Goal: Transaction & Acquisition: Book appointment/travel/reservation

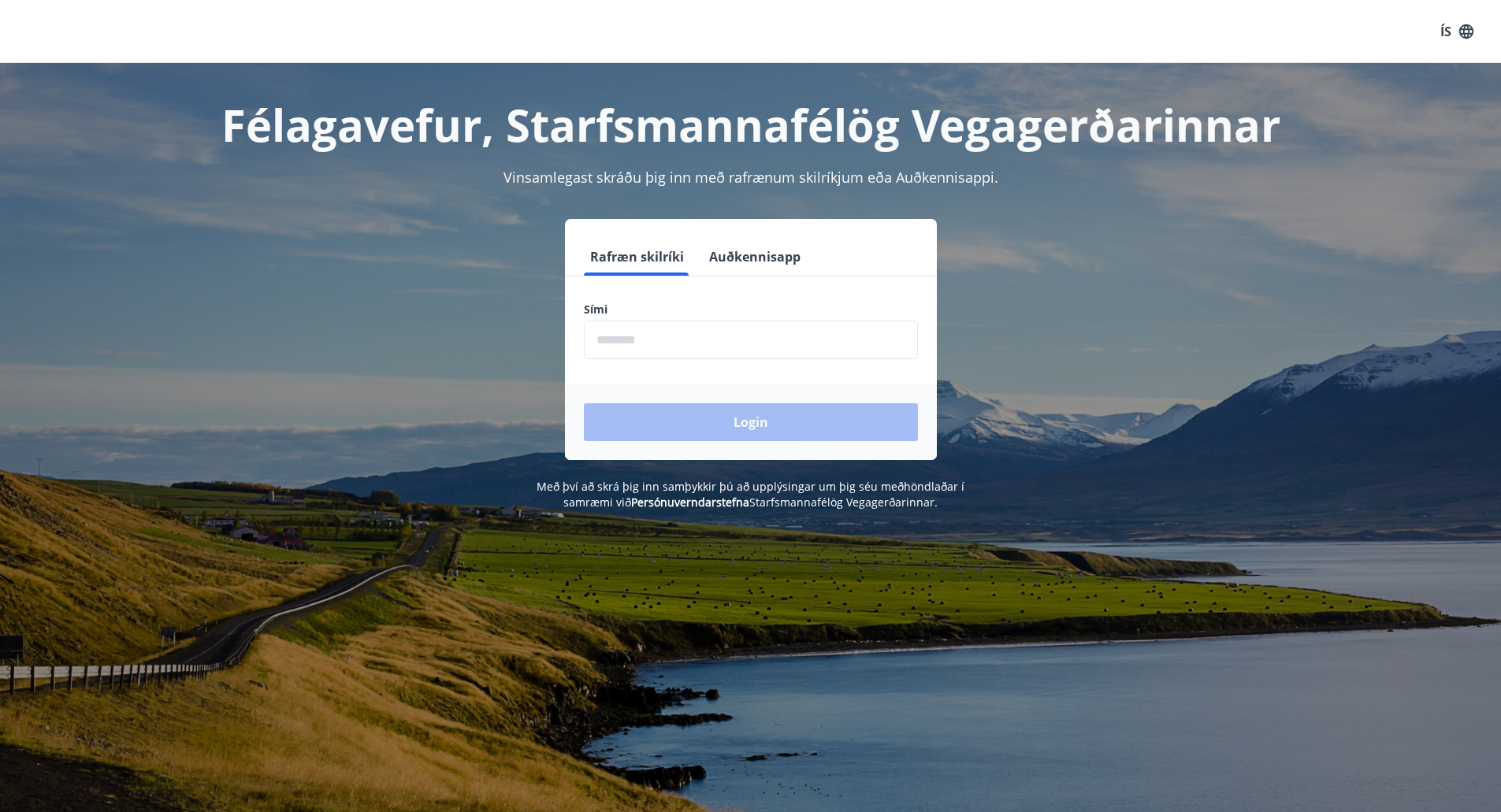
click at [624, 340] on input "phone" at bounding box center [750, 340] width 334 height 38
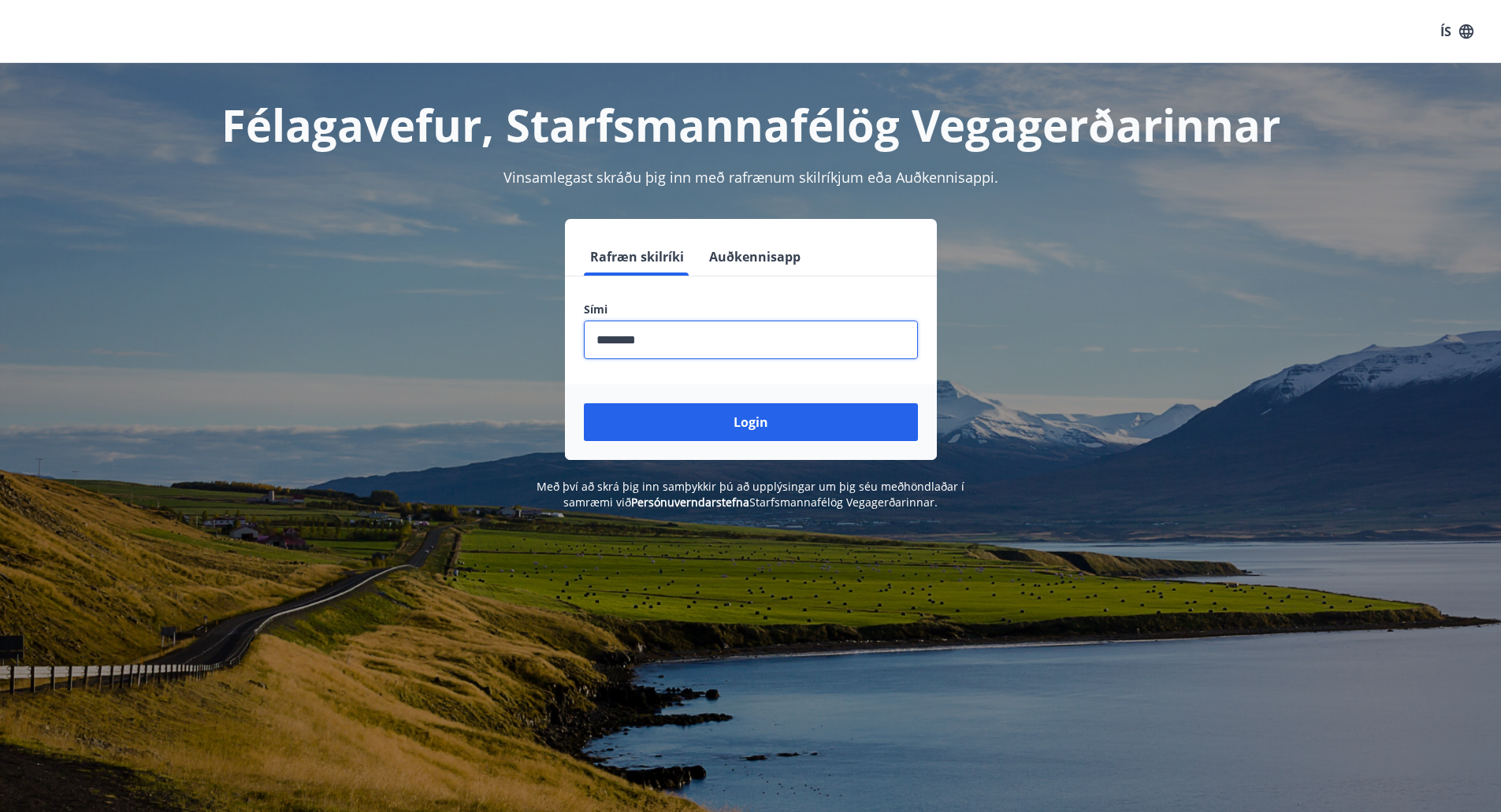
type input "********"
click at [584, 403] on button "Login" at bounding box center [750, 422] width 334 height 38
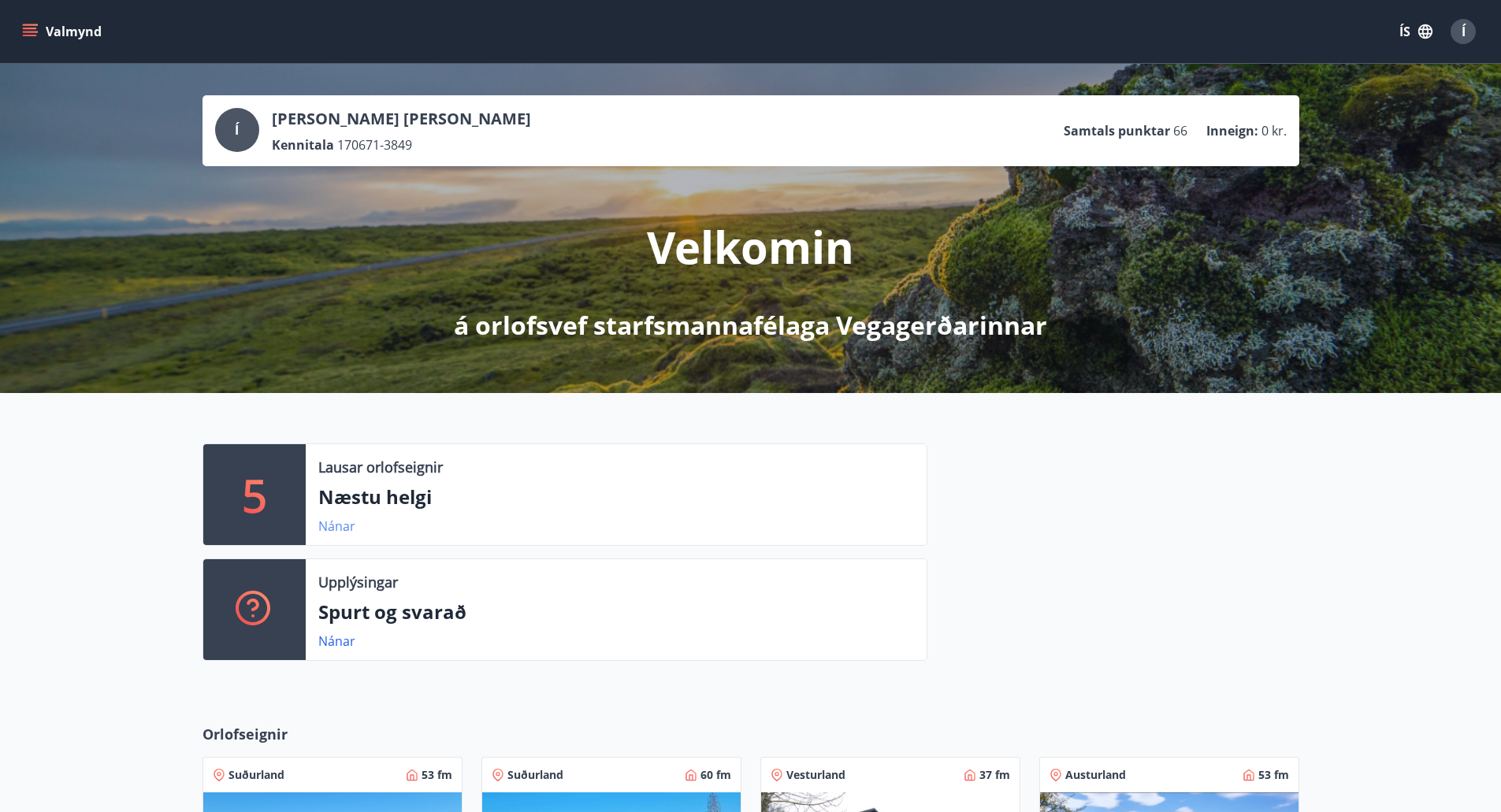
click at [344, 529] on link "Nánar" at bounding box center [337, 526] width 37 height 18
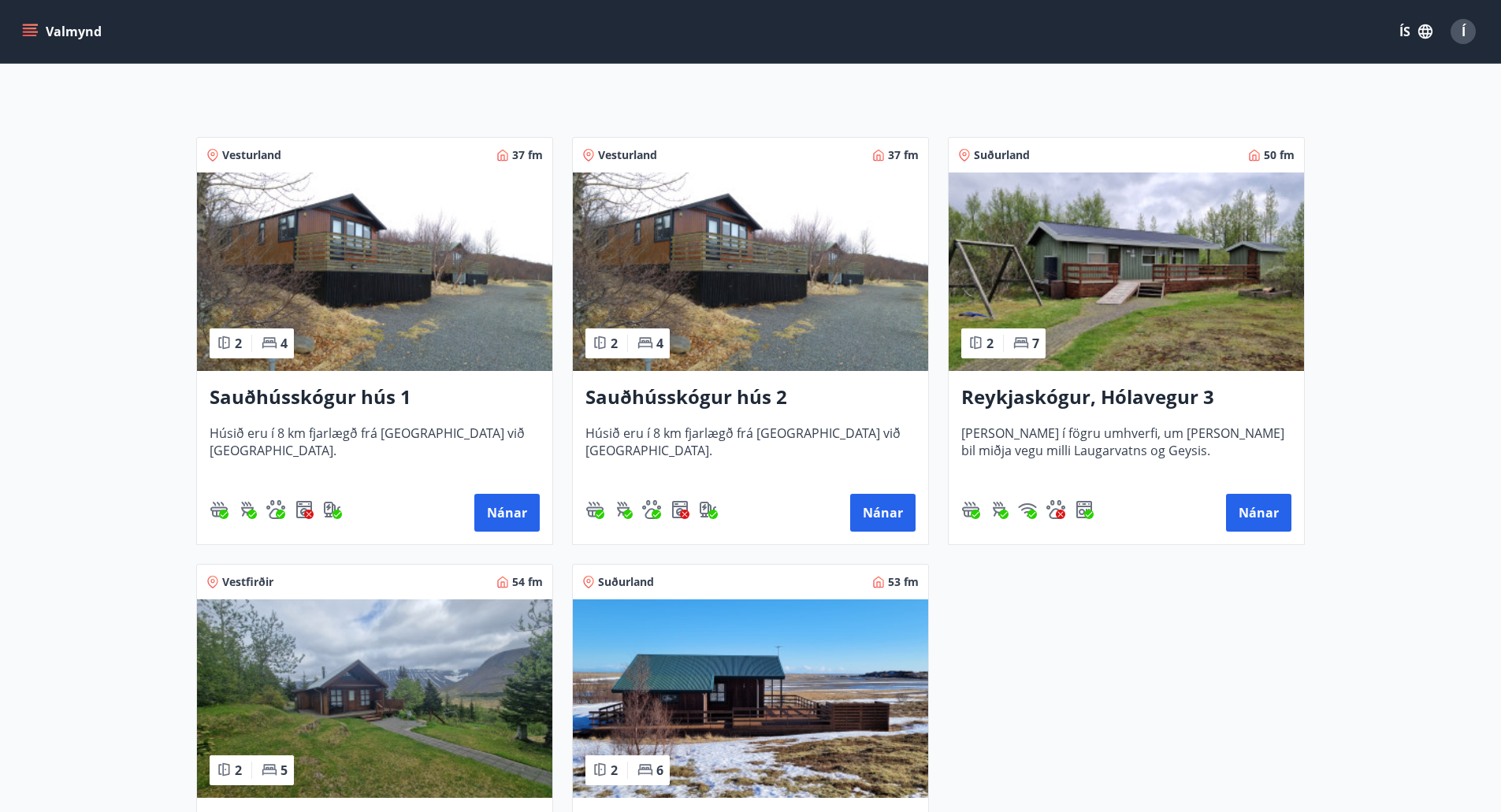
scroll to position [630, 0]
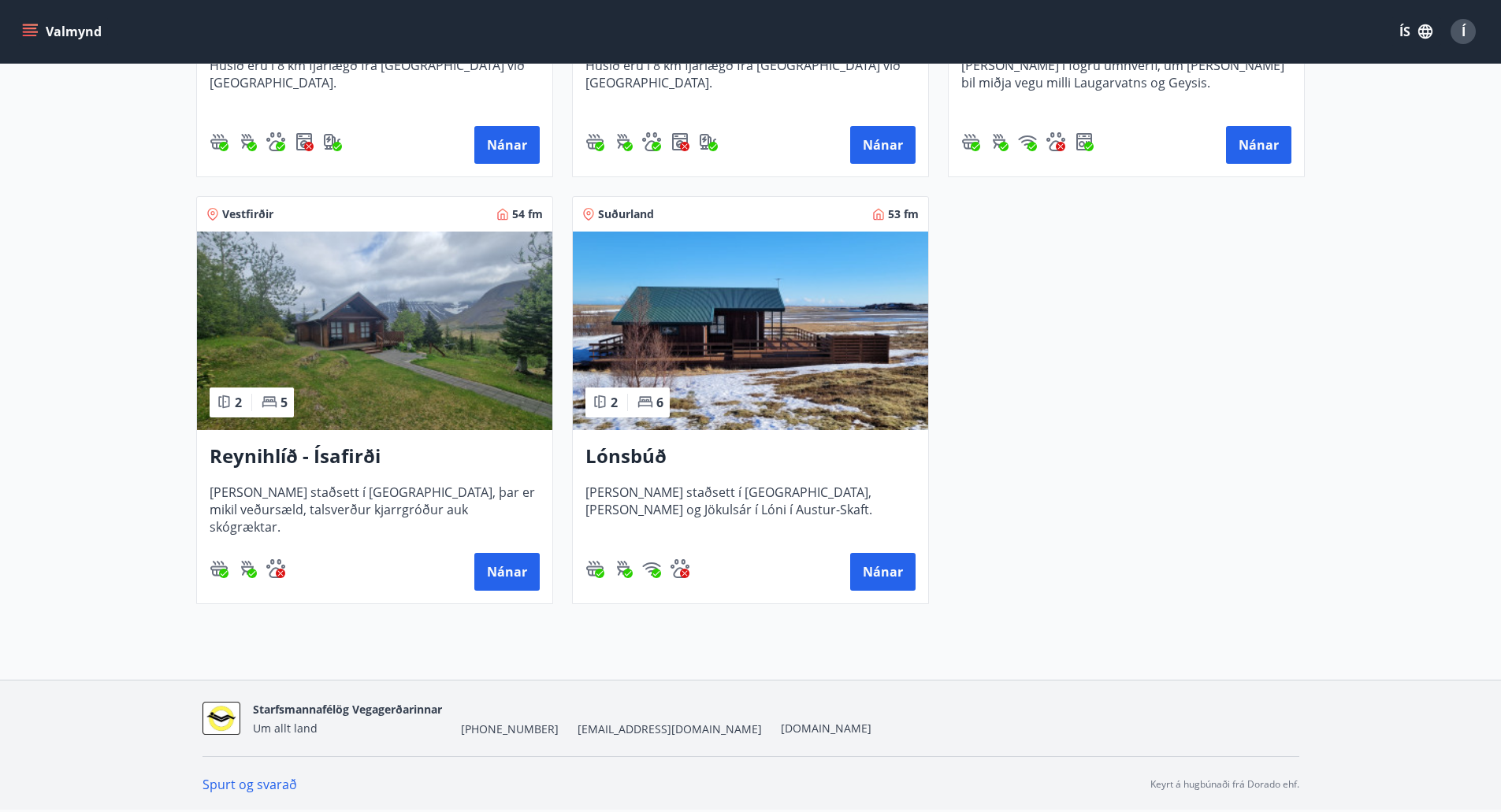
click at [369, 452] on h3 "Reynihlíð - Ísafirði" at bounding box center [374, 457] width 330 height 29
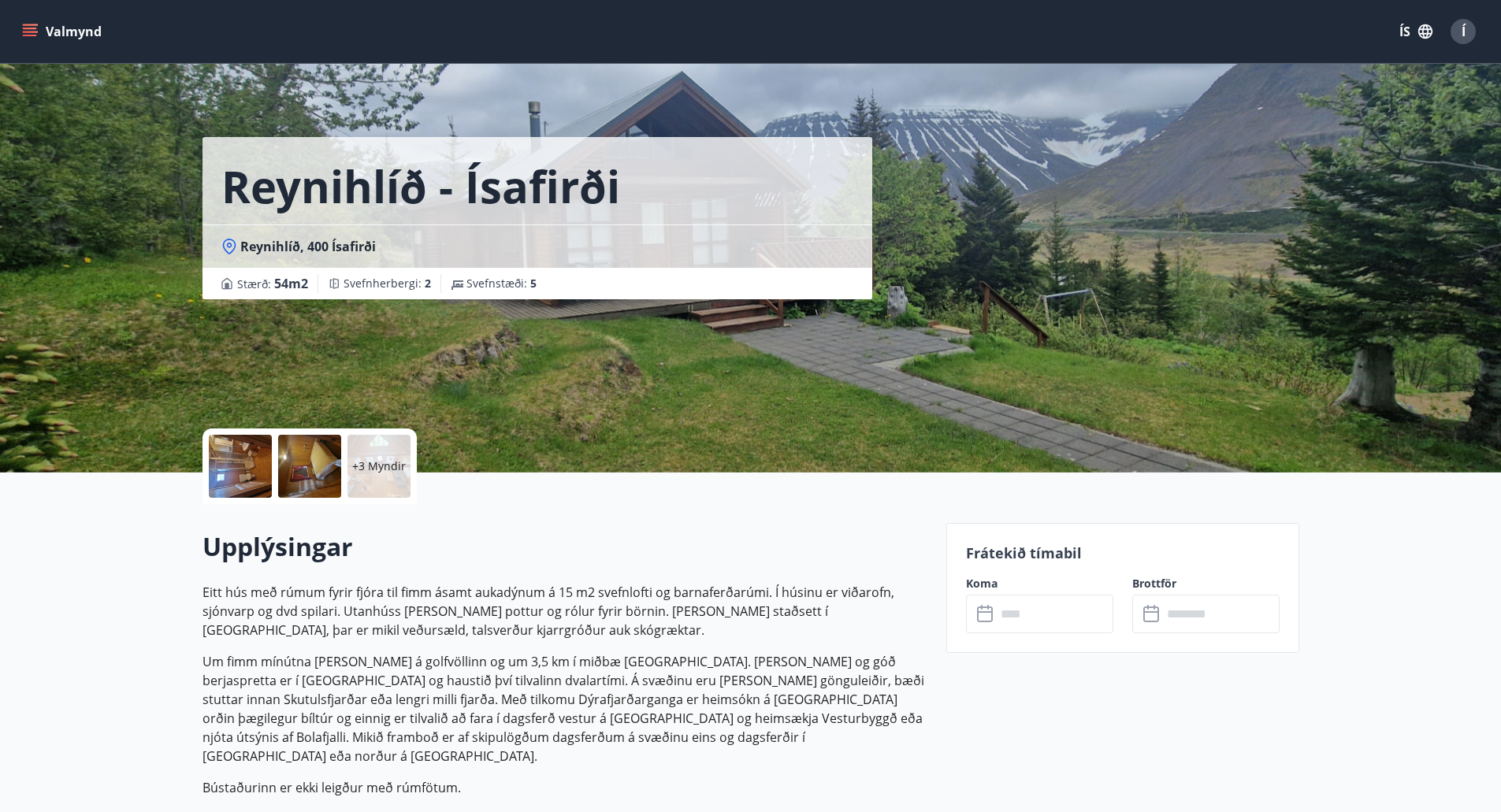
click at [239, 442] on div at bounding box center [240, 466] width 63 height 63
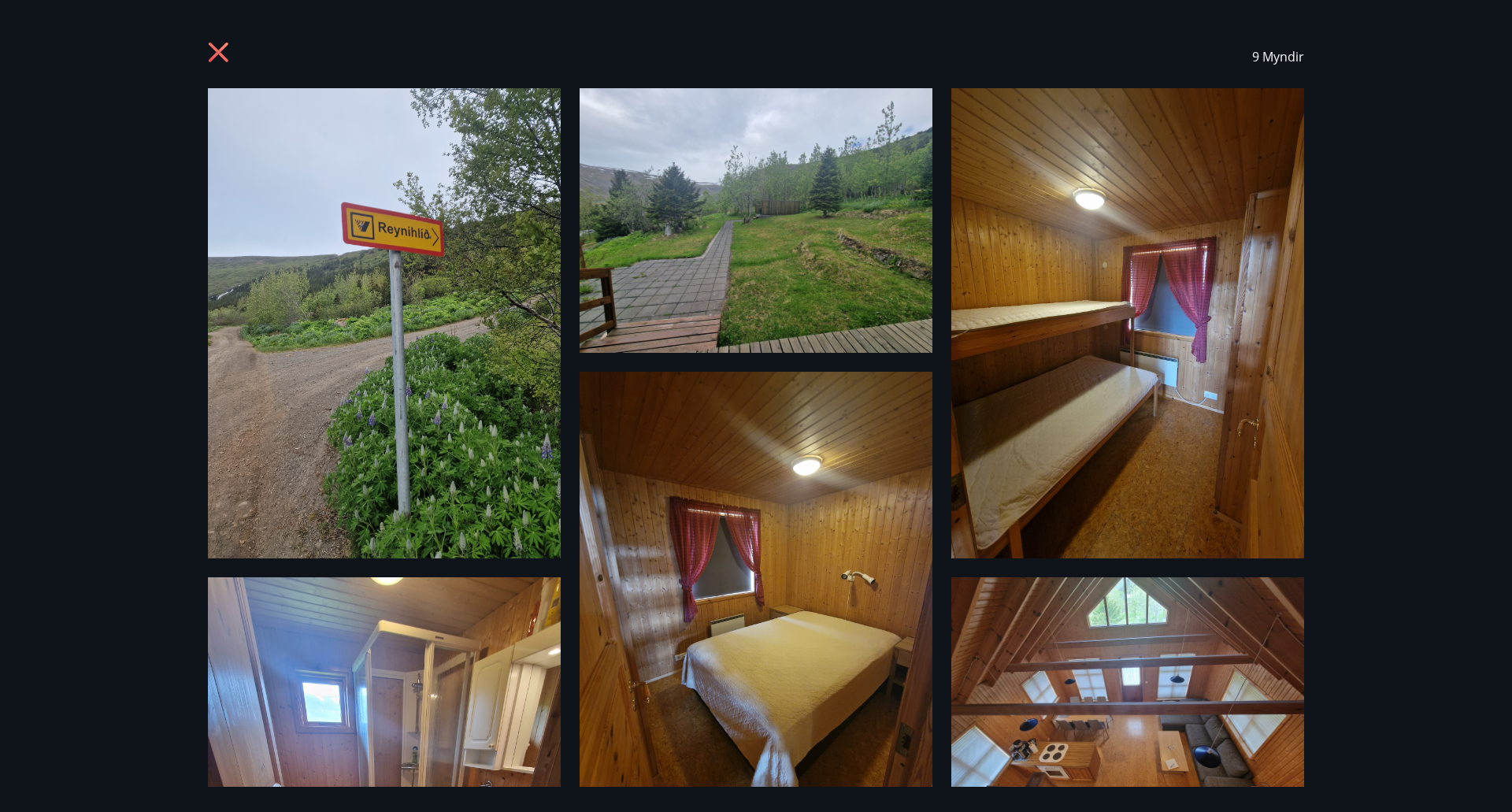
click at [444, 348] on img at bounding box center [384, 323] width 353 height 470
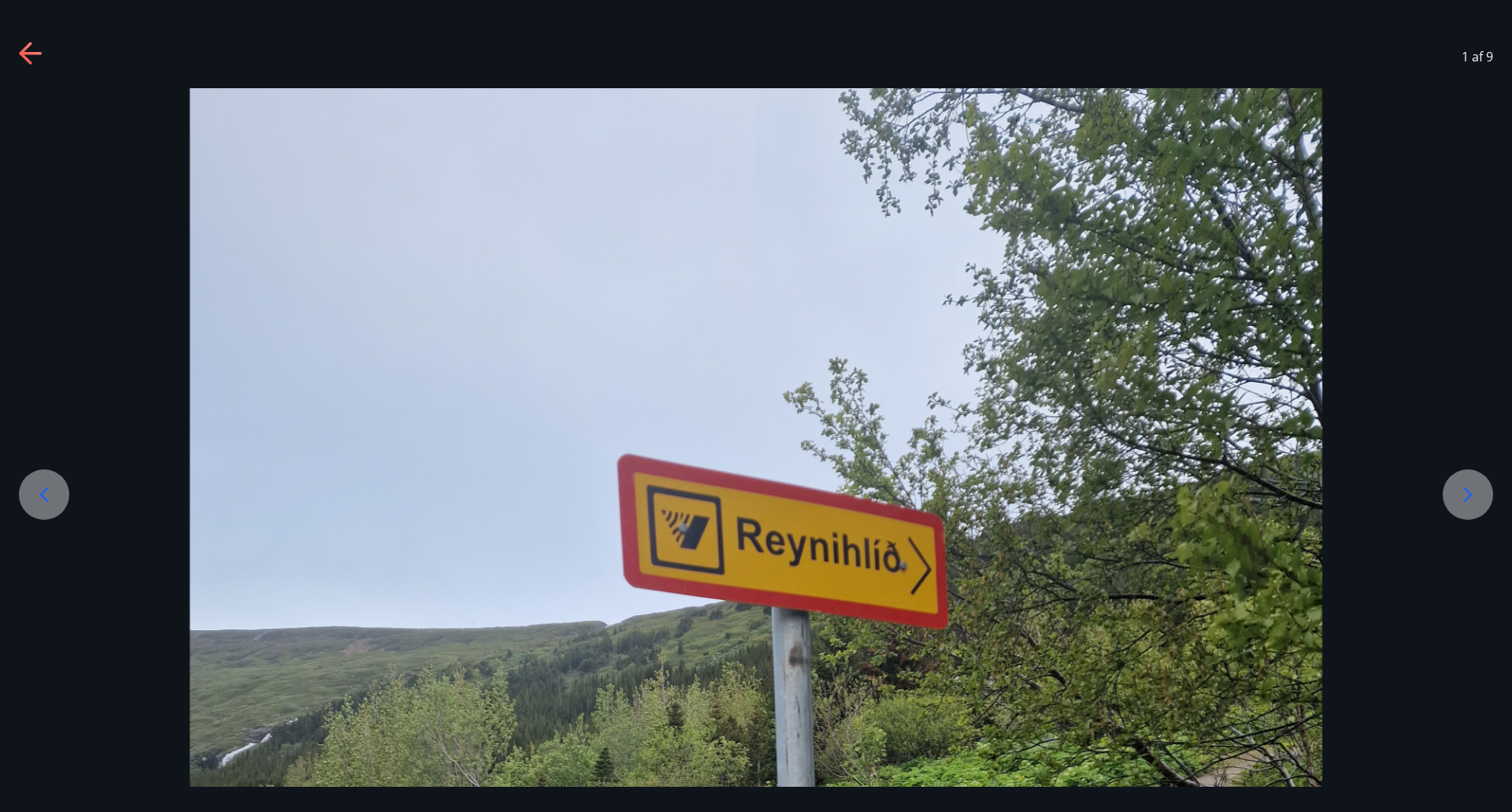
click at [24, 52] on icon at bounding box center [26, 53] width 13 height 22
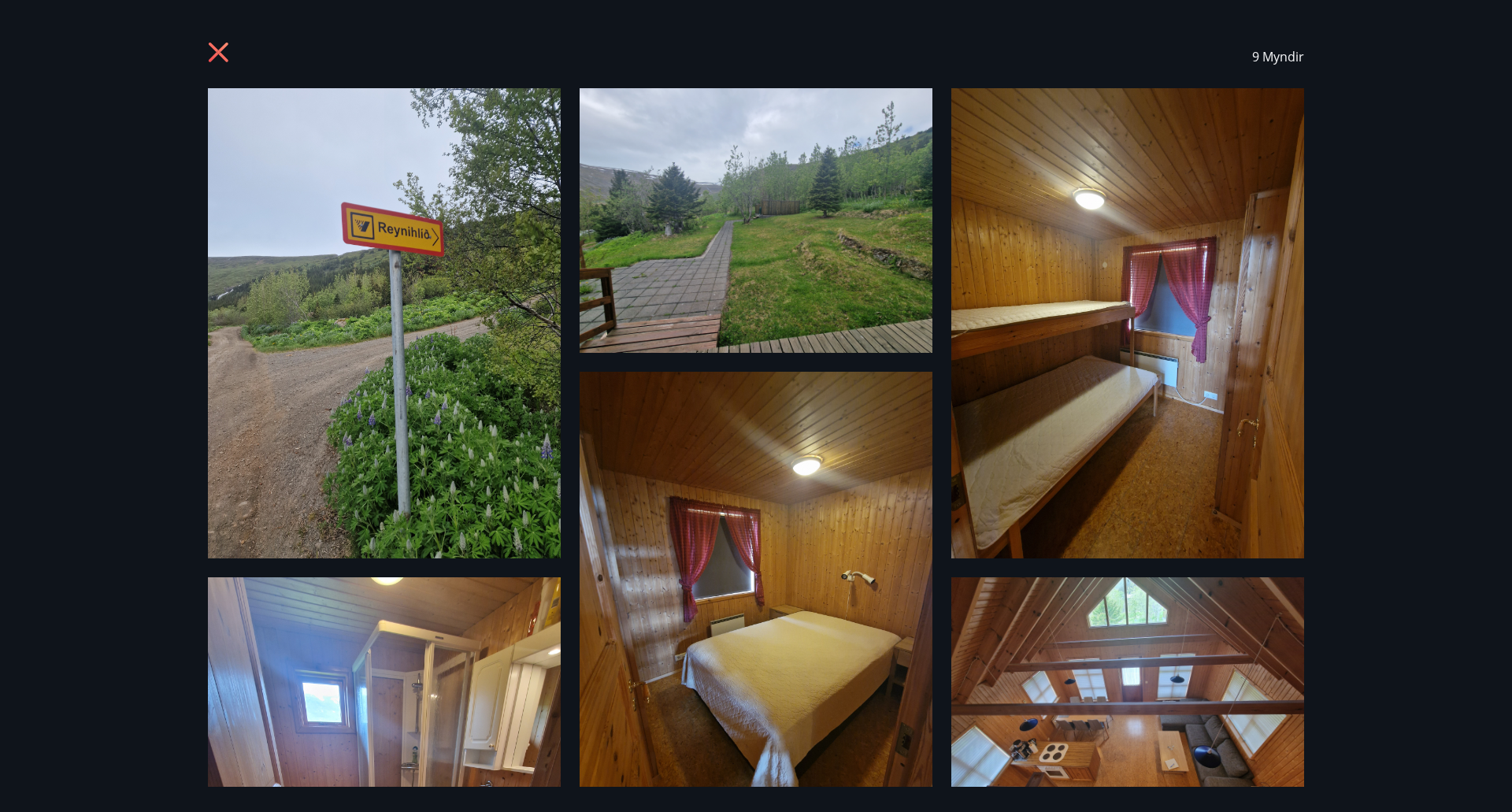
click at [215, 54] on icon at bounding box center [218, 52] width 20 height 20
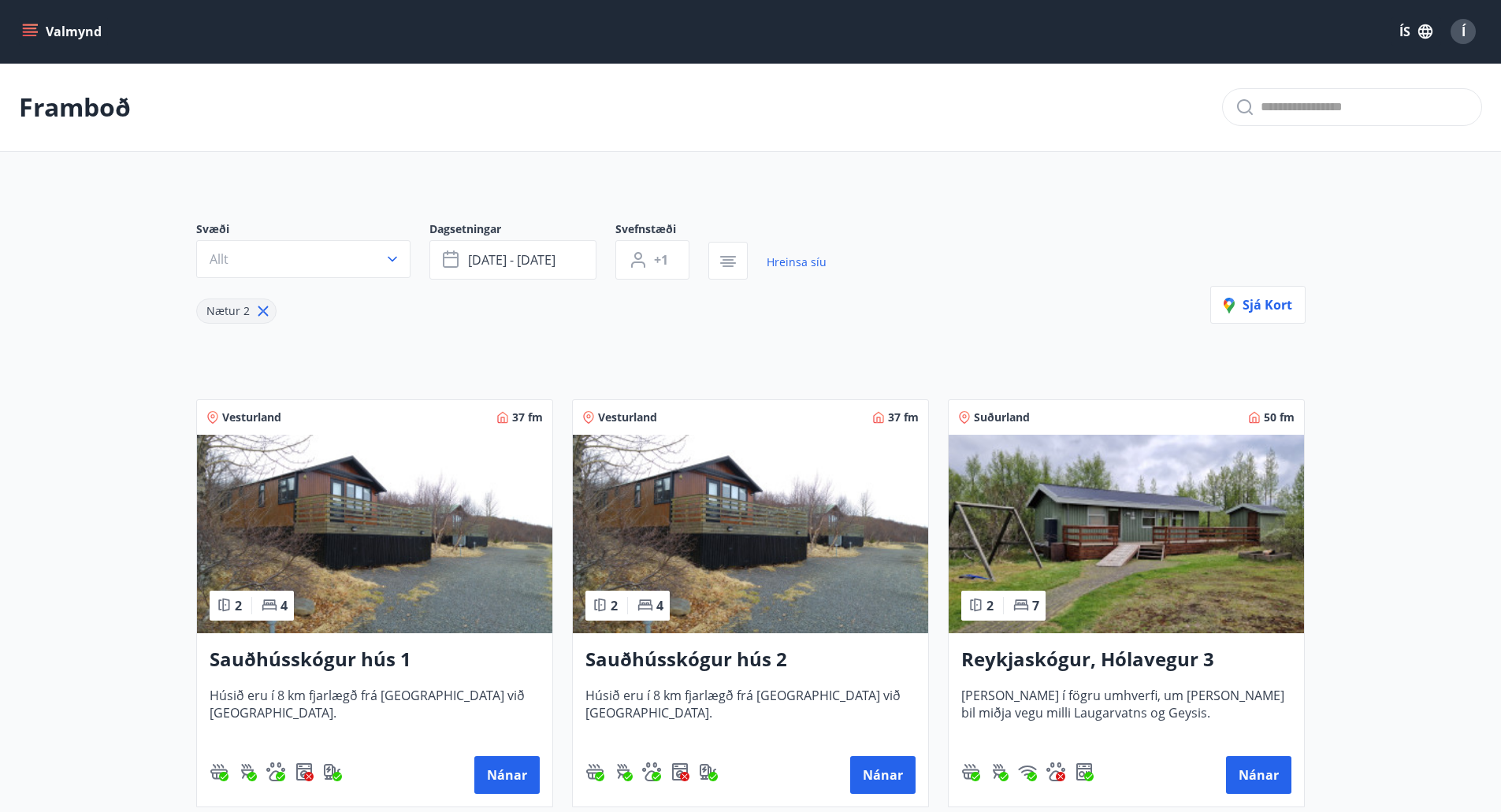
click at [1467, 26] on div "Í" at bounding box center [1463, 32] width 26 height 26
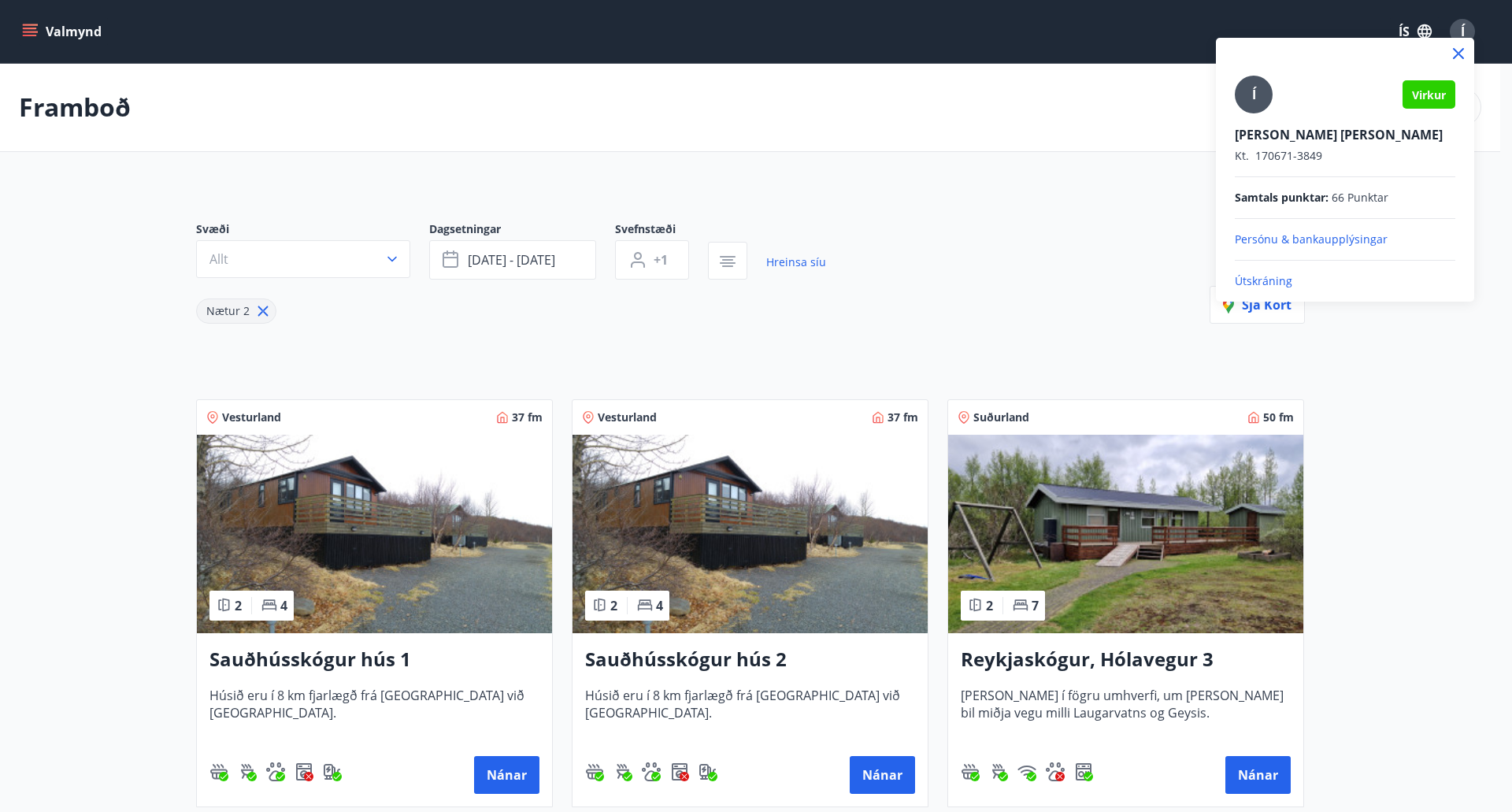
click at [1271, 276] on p "Útskráning" at bounding box center [1345, 281] width 220 height 16
